Goal: Task Accomplishment & Management: Manage account settings

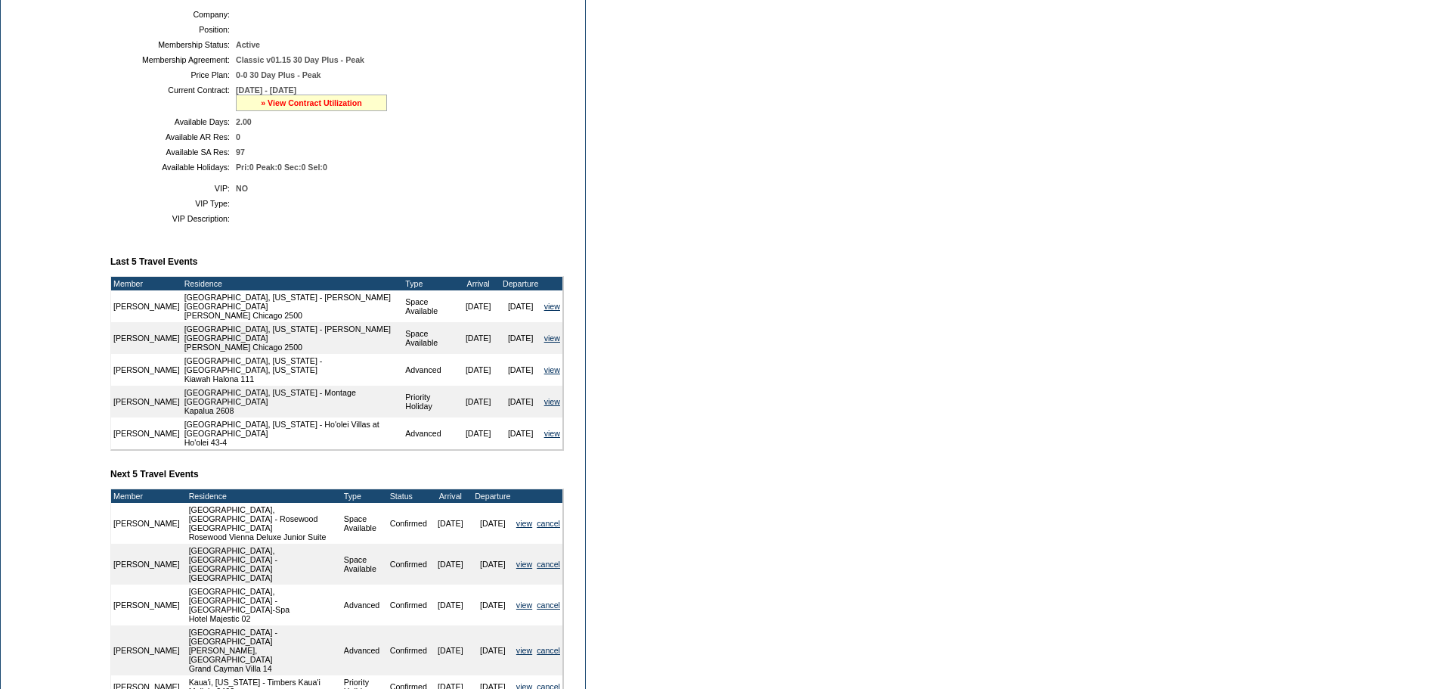
scroll to position [302, 0]
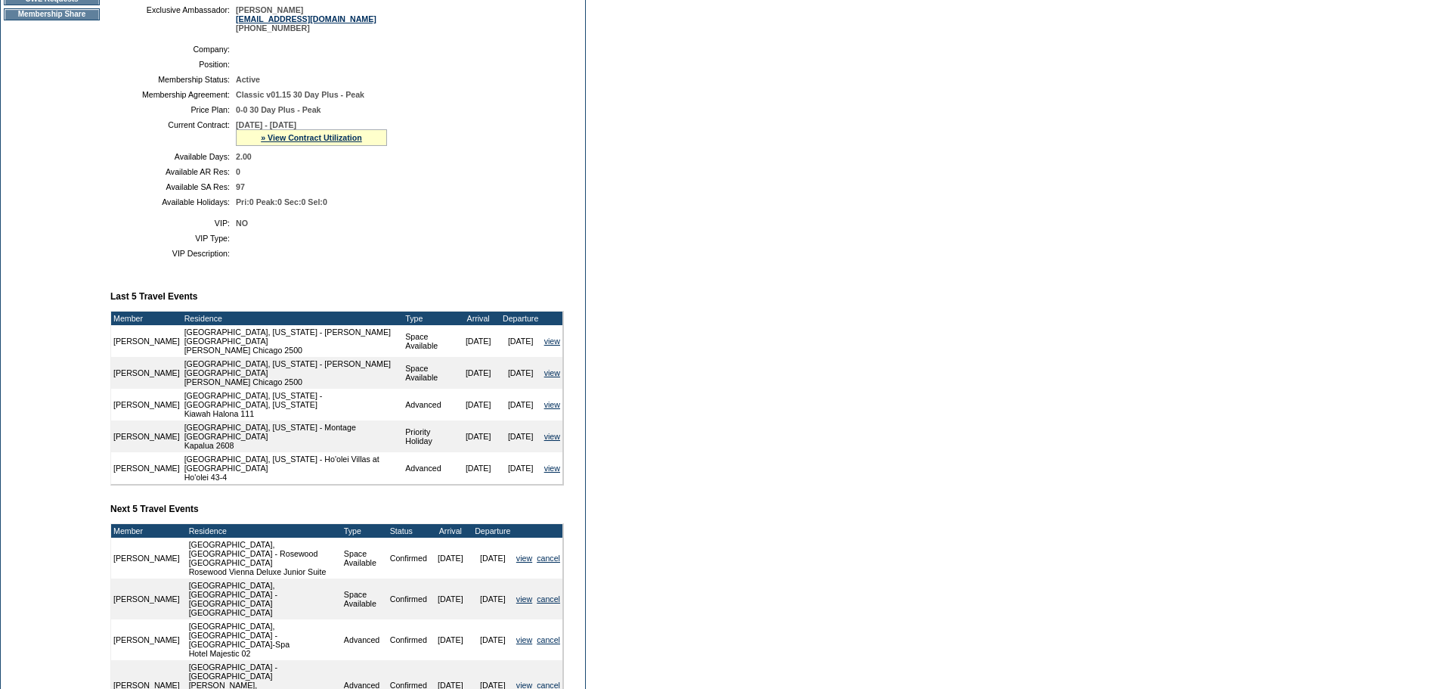
click at [336, 146] on div "» View Contract Utilization" at bounding box center [311, 137] width 151 height 17
click at [336, 142] on link "» View Contract Utilization" at bounding box center [311, 137] width 101 height 9
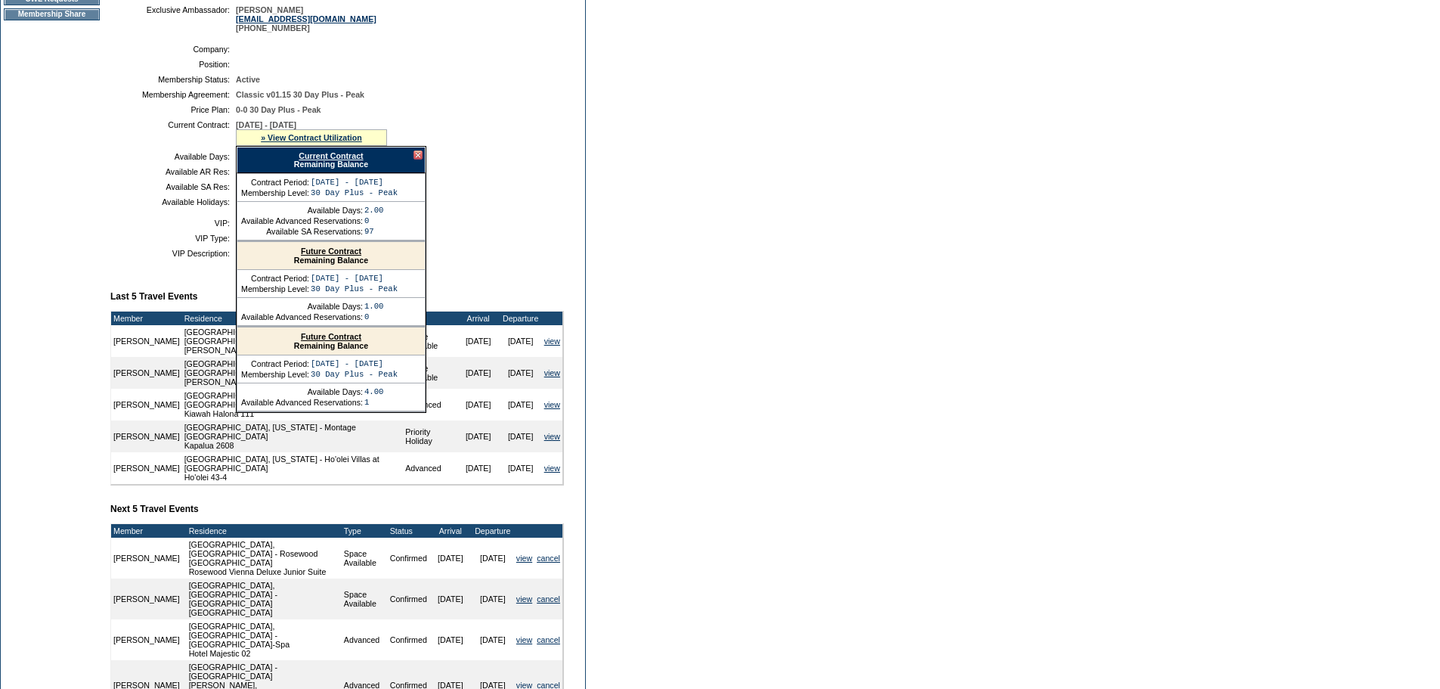
click at [350, 160] on link "Current Contract" at bounding box center [331, 155] width 64 height 9
drag, startPoint x: 1055, startPoint y: 444, endPoint x: 605, endPoint y: 277, distance: 480.3
click at [1055, 442] on form "Follow Us ::" at bounding box center [720, 286] width 1440 height 1176
click at [415, 160] on div at bounding box center [418, 154] width 9 height 9
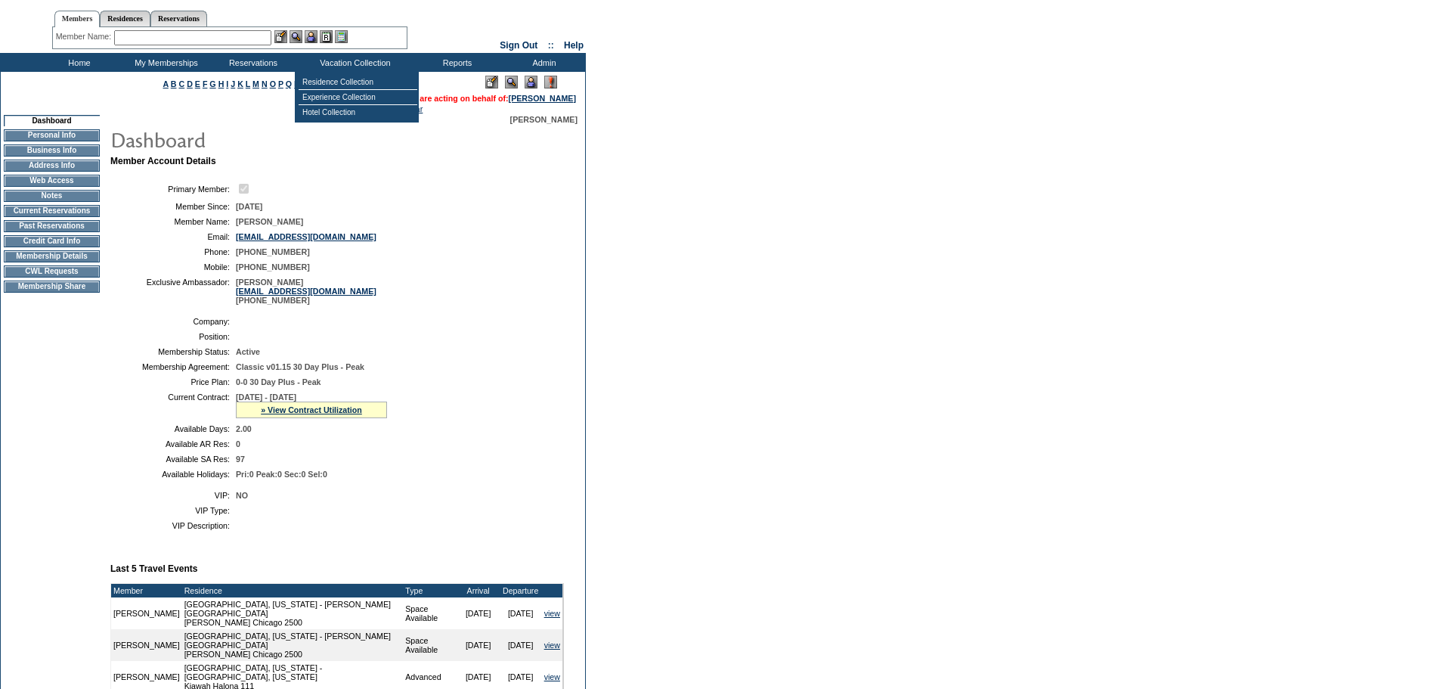
scroll to position [0, 0]
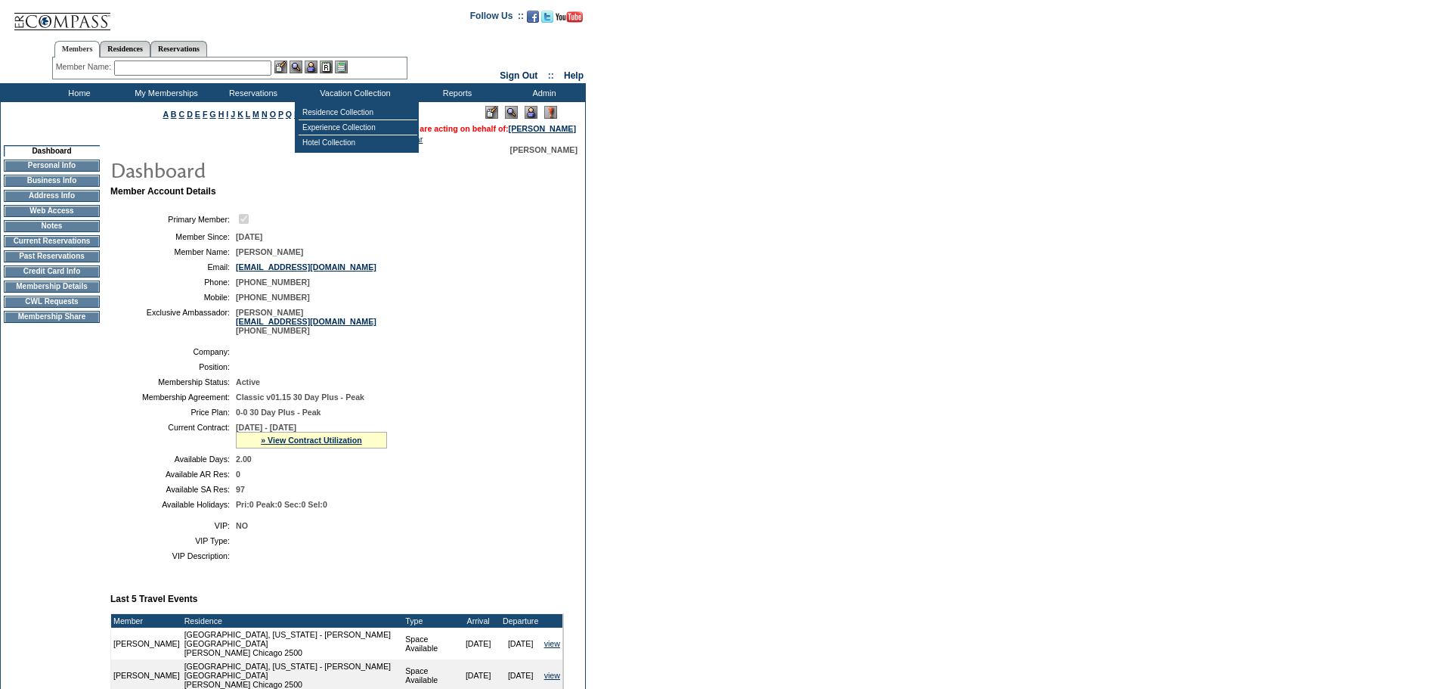
click at [224, 70] on input "text" at bounding box center [192, 67] width 157 height 15
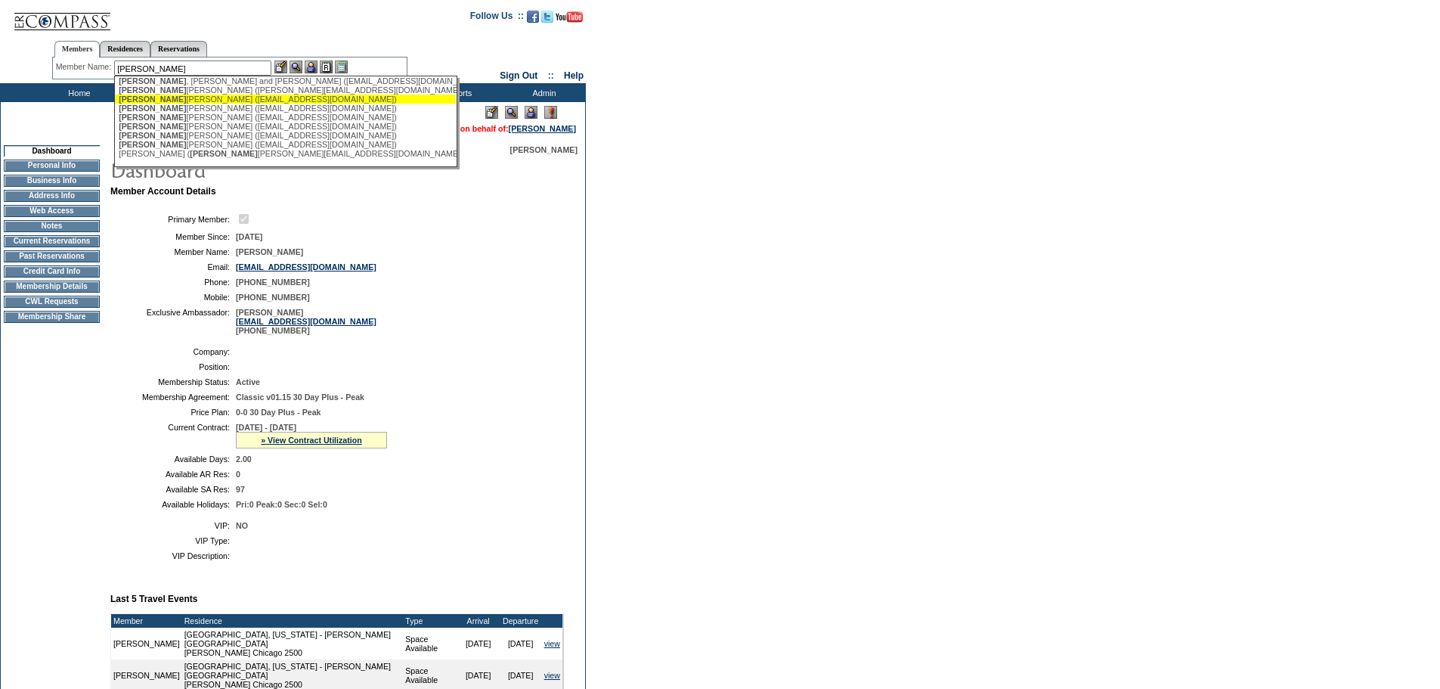
scroll to position [91, 0]
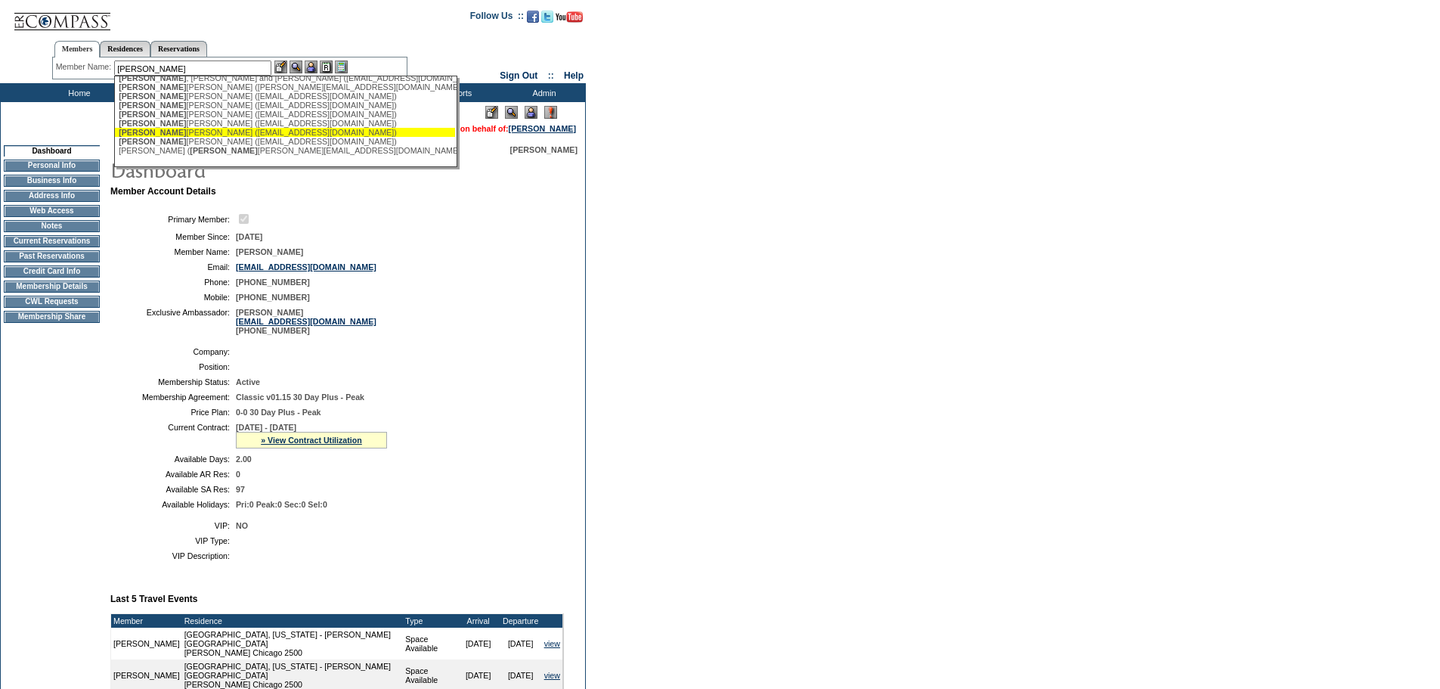
click at [287, 128] on div "[PERSON_NAME] [PERSON_NAME] ([EMAIL_ADDRESS][DOMAIN_NAME])" at bounding box center [285, 132] width 333 height 9
type input "[PERSON_NAME] [PERSON_NAME] ([EMAIL_ADDRESS][DOMAIN_NAME])"
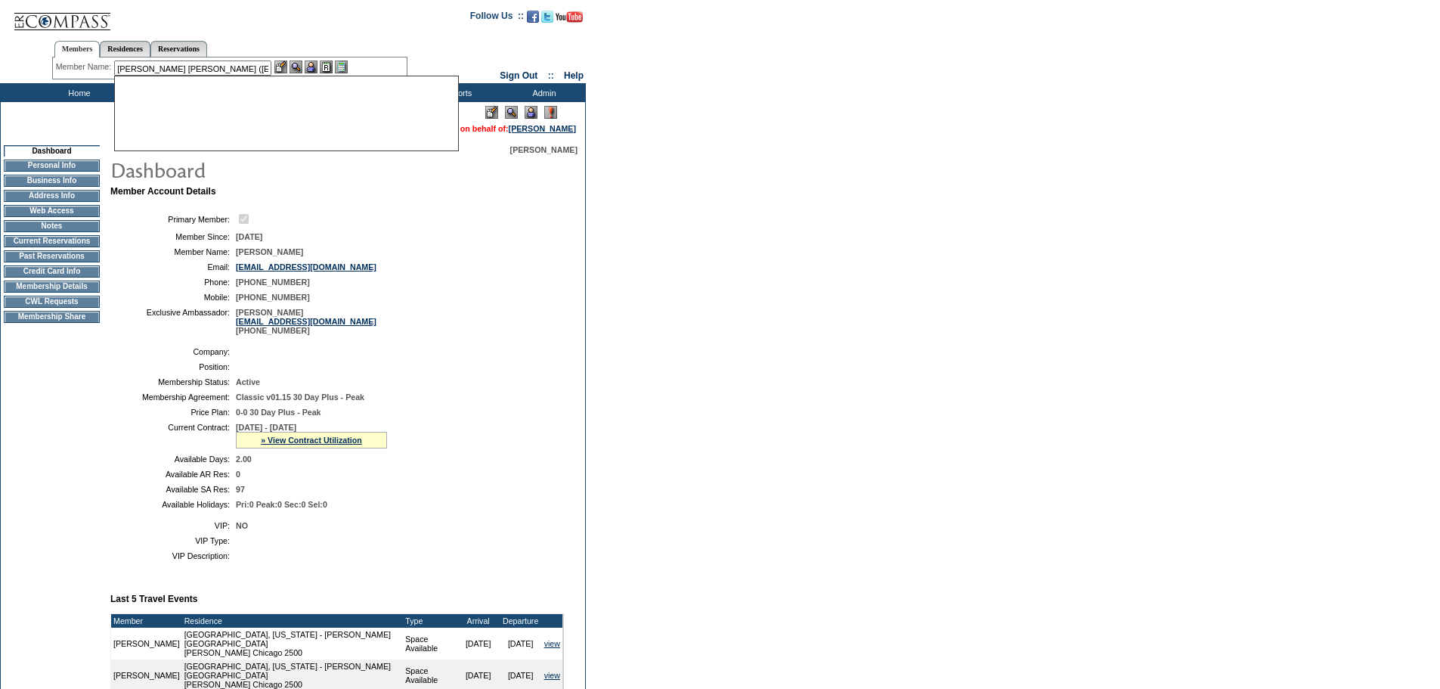
scroll to position [0, 0]
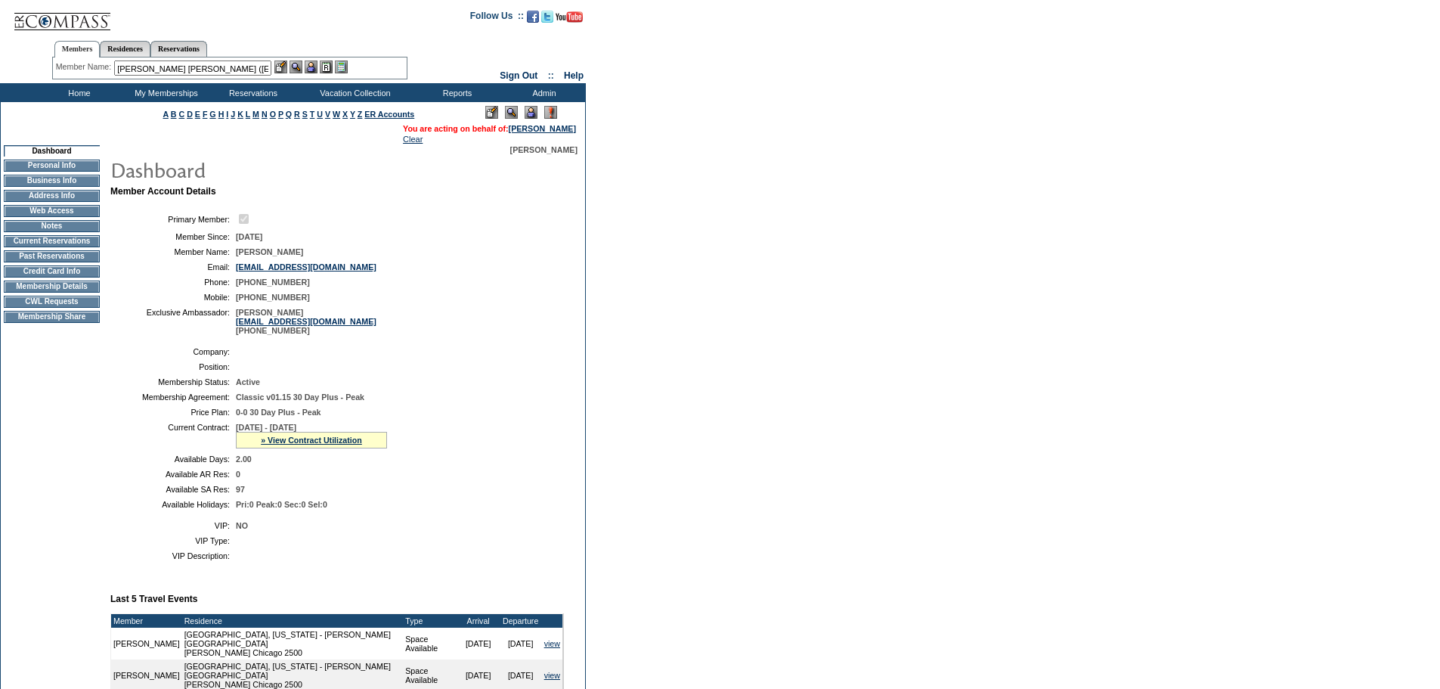
click at [311, 68] on img at bounding box center [311, 66] width 13 height 13
click at [299, 66] on img at bounding box center [296, 66] width 13 height 13
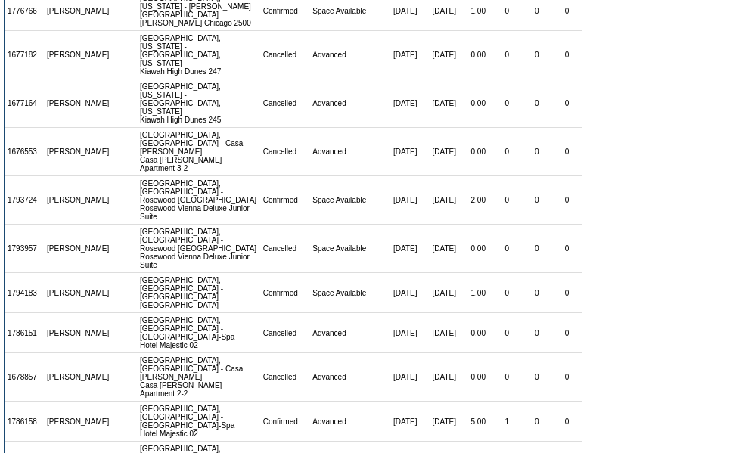
scroll to position [736, 0]
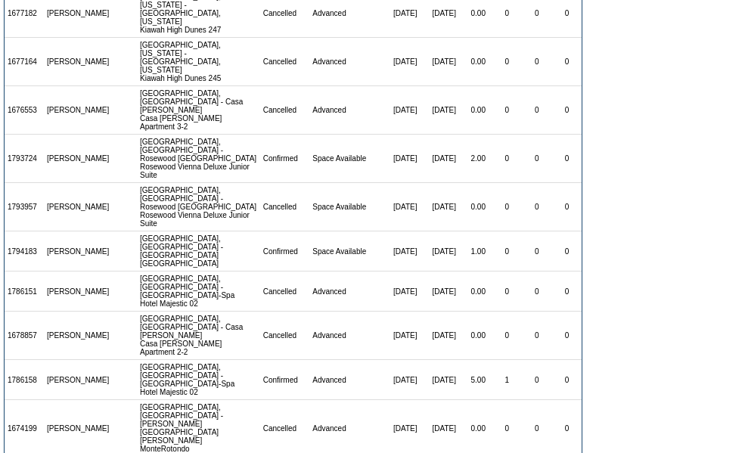
drag, startPoint x: 422, startPoint y: 318, endPoint x: 349, endPoint y: 311, distance: 72.9
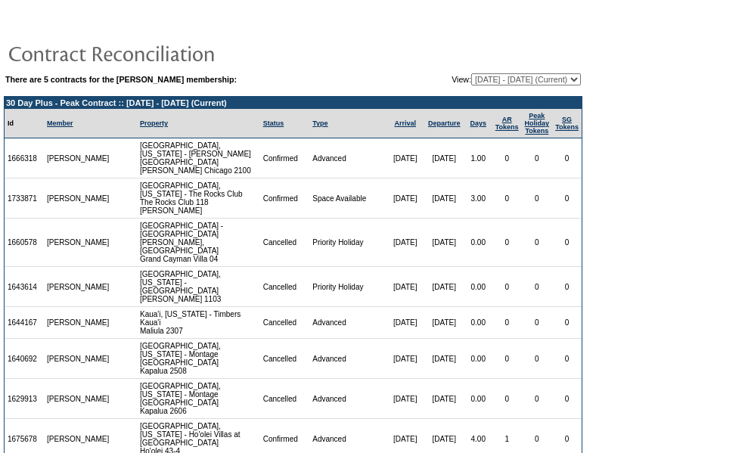
scroll to position [0, 0]
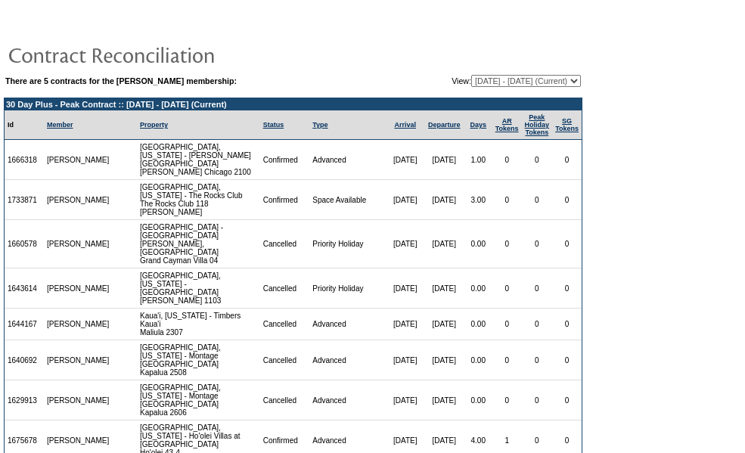
click at [533, 82] on select "12/01/23 - 11/30/24 12/01/24 - 01/31/26 (Current) 02/01/26 - 01/31/27 02/01/27 …" at bounding box center [526, 81] width 110 height 12
select select "140752"
click at [471, 76] on select "12/01/23 - 11/30/24 12/01/24 - 01/31/26 (Current) 02/01/26 - 01/31/27 02/01/27 …" at bounding box center [526, 81] width 110 height 12
